Goal: Transaction & Acquisition: Purchase product/service

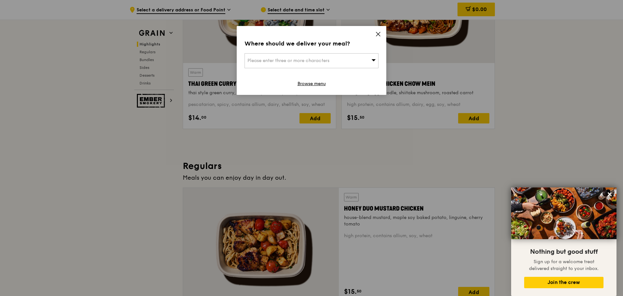
scroll to position [293, 0]
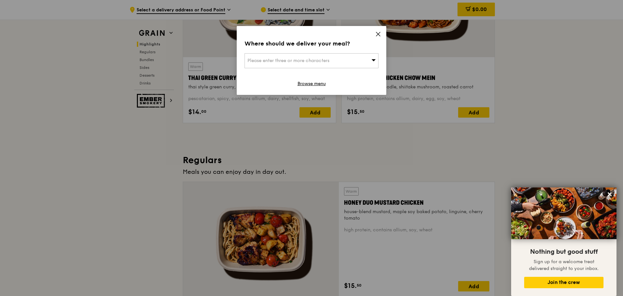
click at [376, 32] on icon at bounding box center [378, 34] width 6 height 6
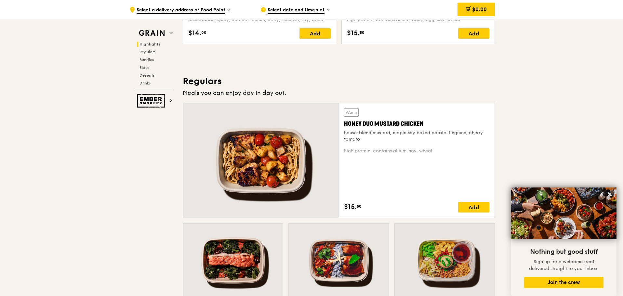
scroll to position [384, 0]
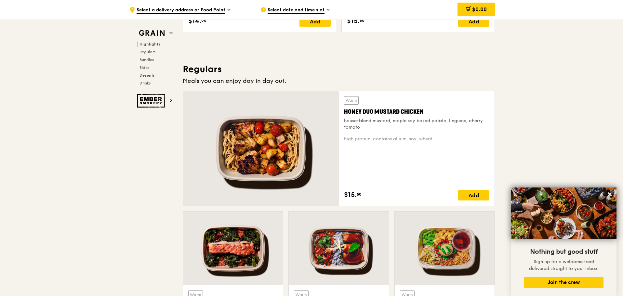
drag, startPoint x: 375, startPoint y: 129, endPoint x: 344, endPoint y: 110, distance: 36.9
click at [344, 110] on div "Warm Honey Duo Mustard Chicken house-blend mustard, maple soy baked potato, lin…" at bounding box center [416, 113] width 145 height 34
drag, startPoint x: 428, startPoint y: 110, endPoint x: 346, endPoint y: 108, distance: 81.9
click at [346, 108] on div "Honey Duo Mustard Chicken" at bounding box center [416, 111] width 145 height 9
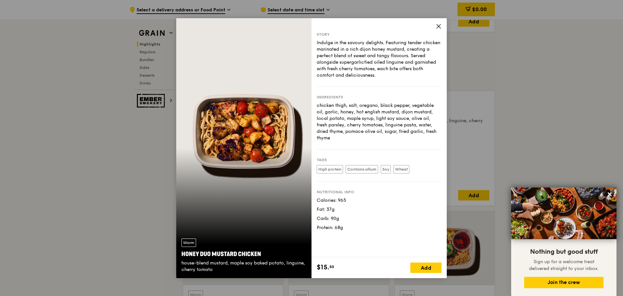
drag, startPoint x: 269, startPoint y: 254, endPoint x: 182, endPoint y: 249, distance: 87.0
click at [182, 249] on div "Warm Honey Duo Mustard Chicken house-blend mustard, maple soy baked potato, lin…" at bounding box center [243, 255] width 135 height 45
copy div "Honey Duo Mustard Chicken"
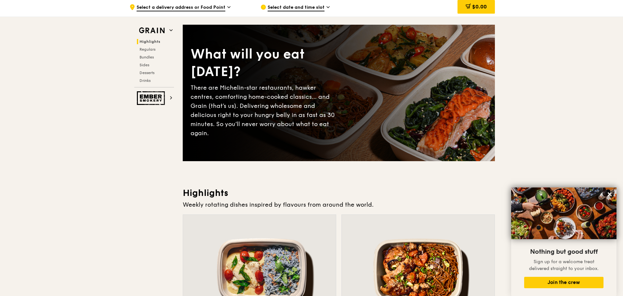
scroll to position [0, 0]
